Goal: Find specific page/section: Find specific page/section

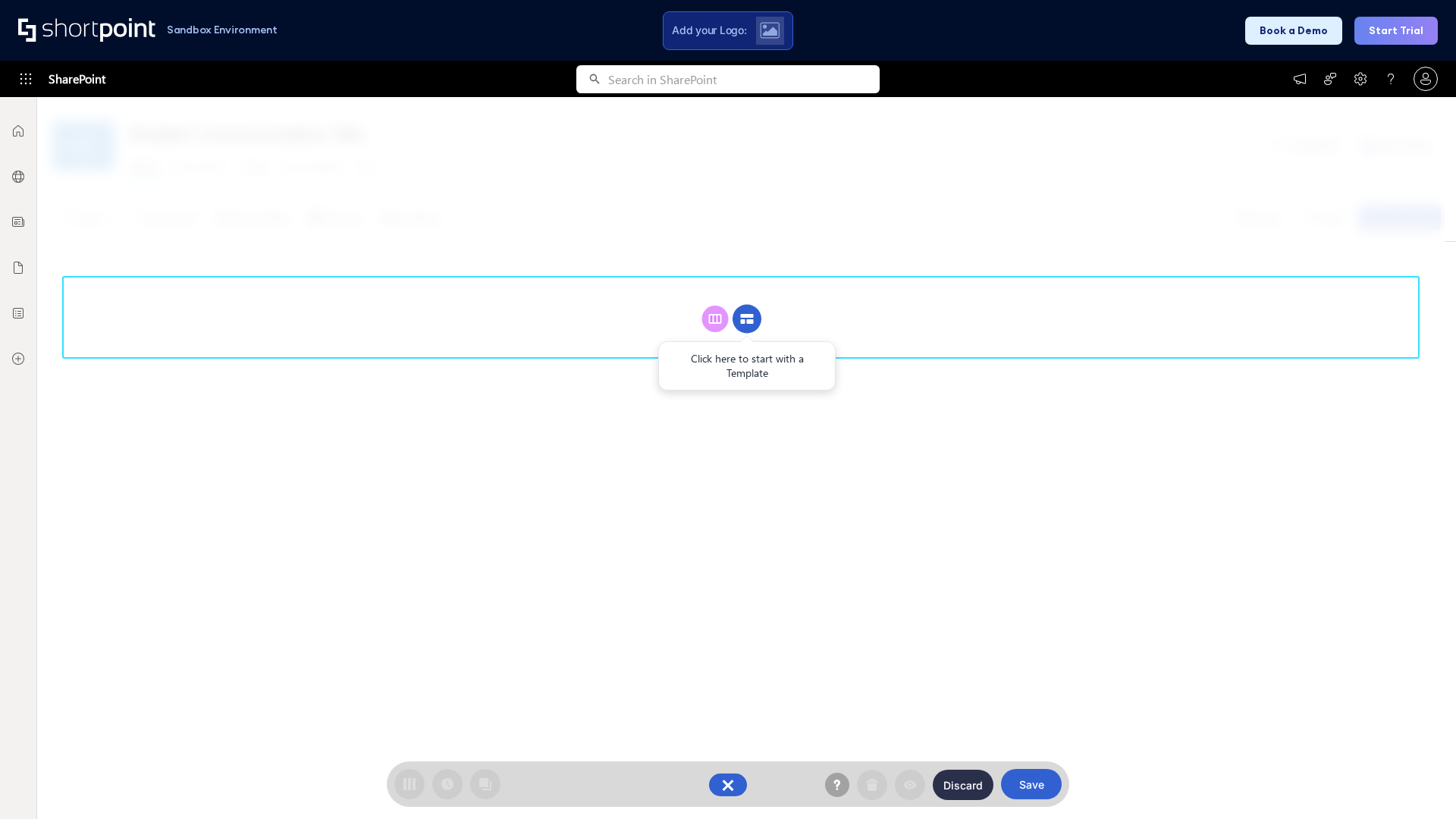
click at [747, 319] on circle at bounding box center [746, 319] width 29 height 29
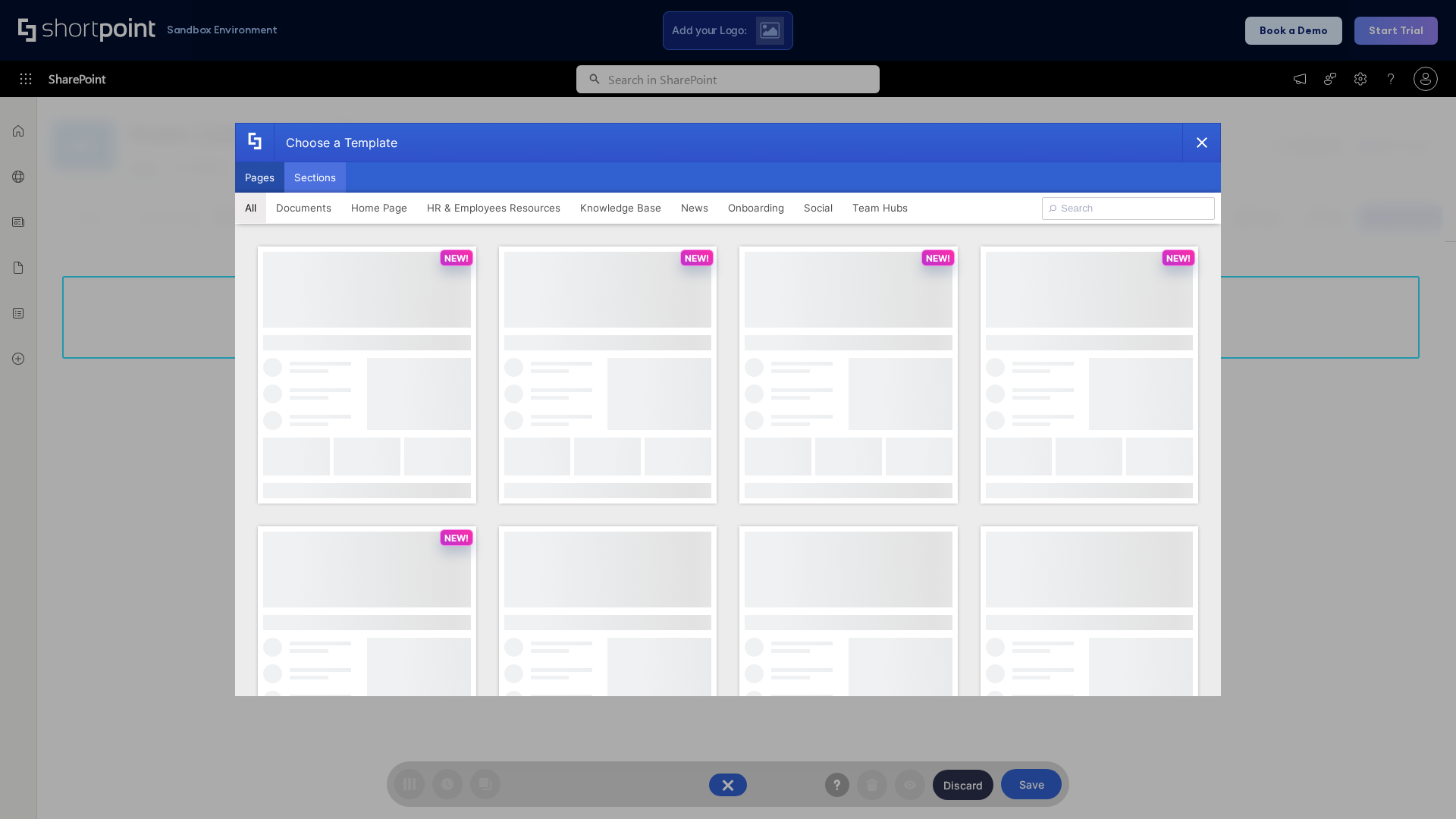
click at [315, 178] on button "Sections" at bounding box center [315, 177] width 62 height 30
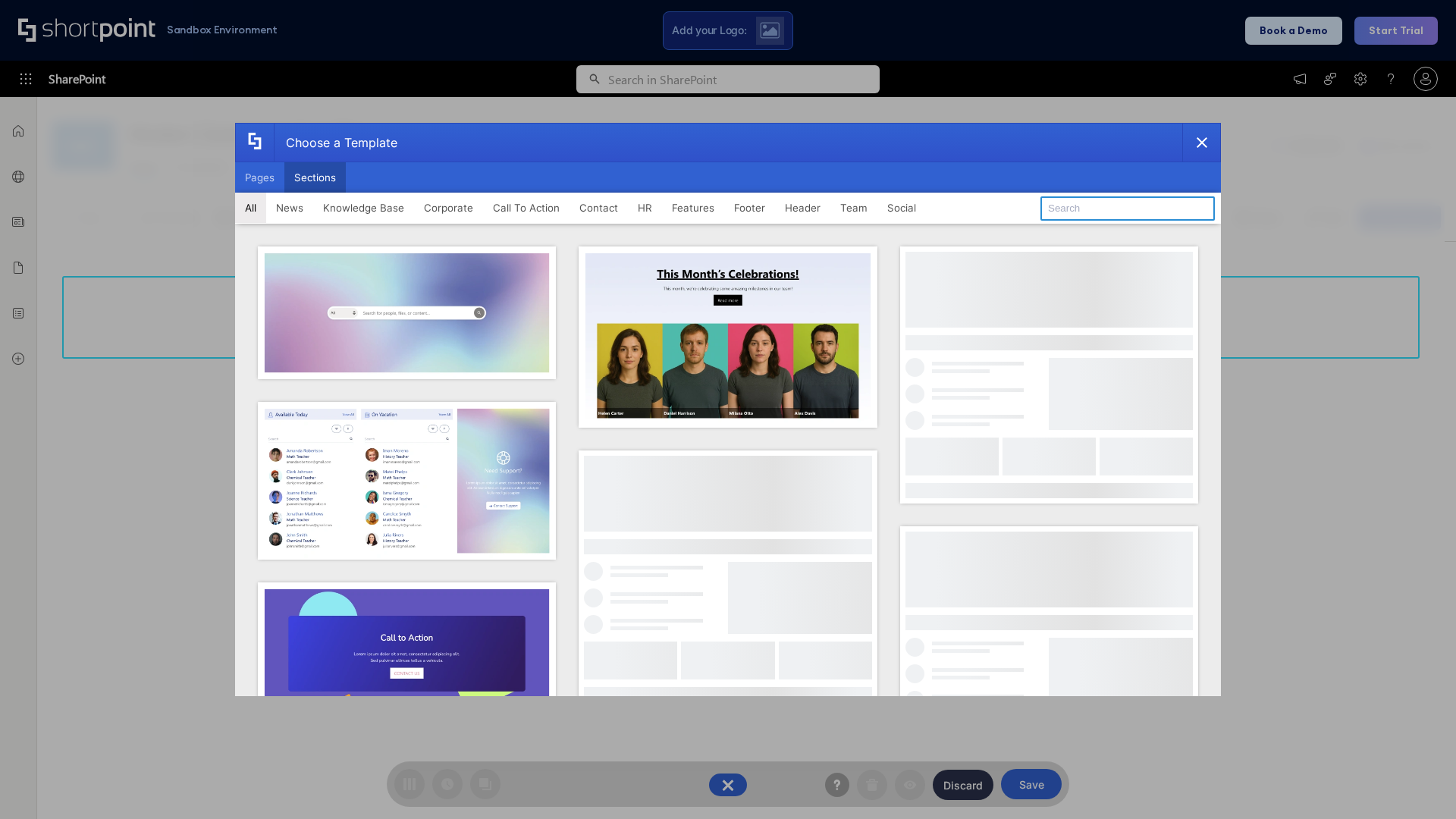
type input "Articles 2"
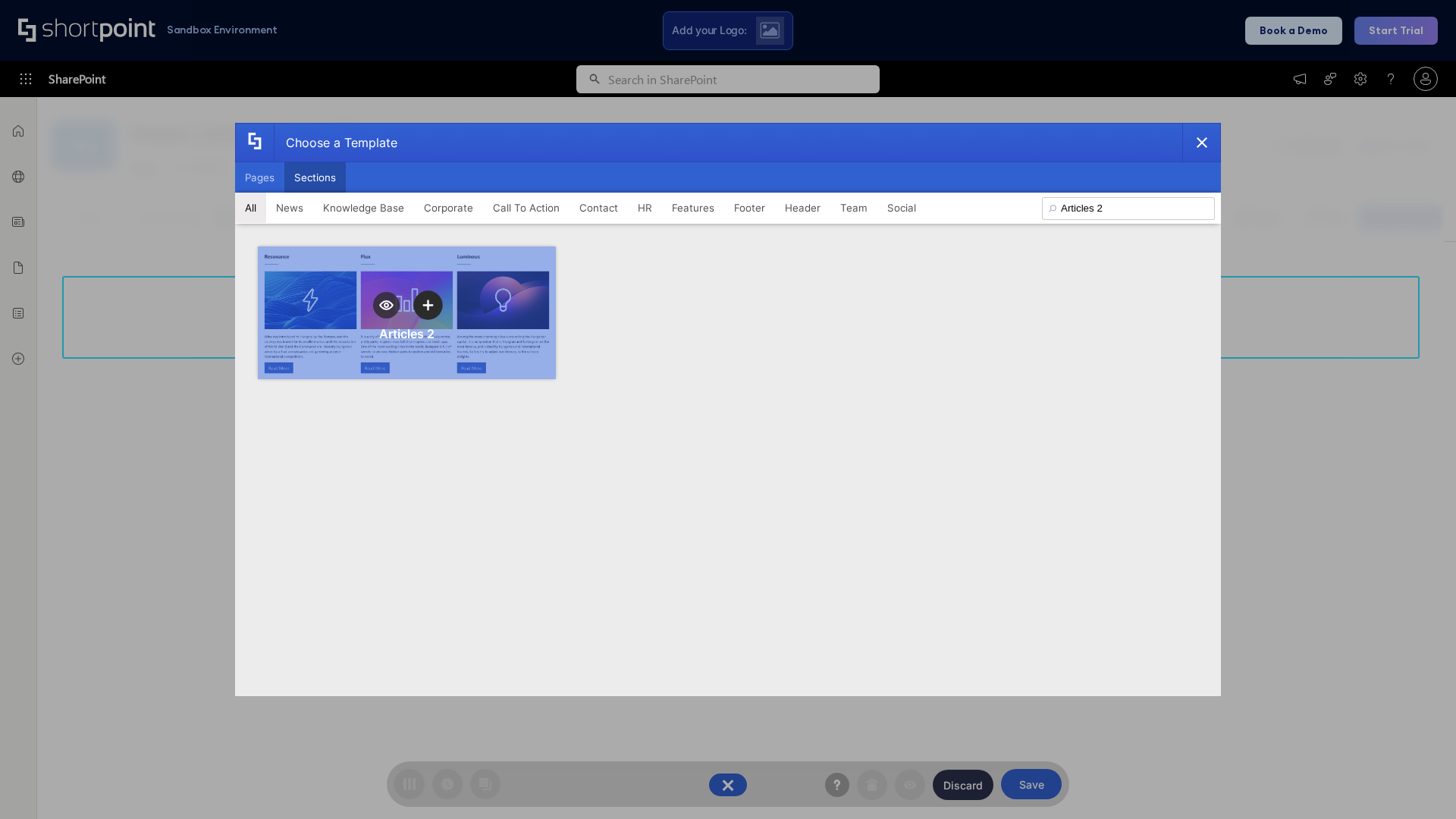
click at [427, 305] on icon "template selector" at bounding box center [427, 305] width 11 height 11
